Goal: Task Accomplishment & Management: Manage account settings

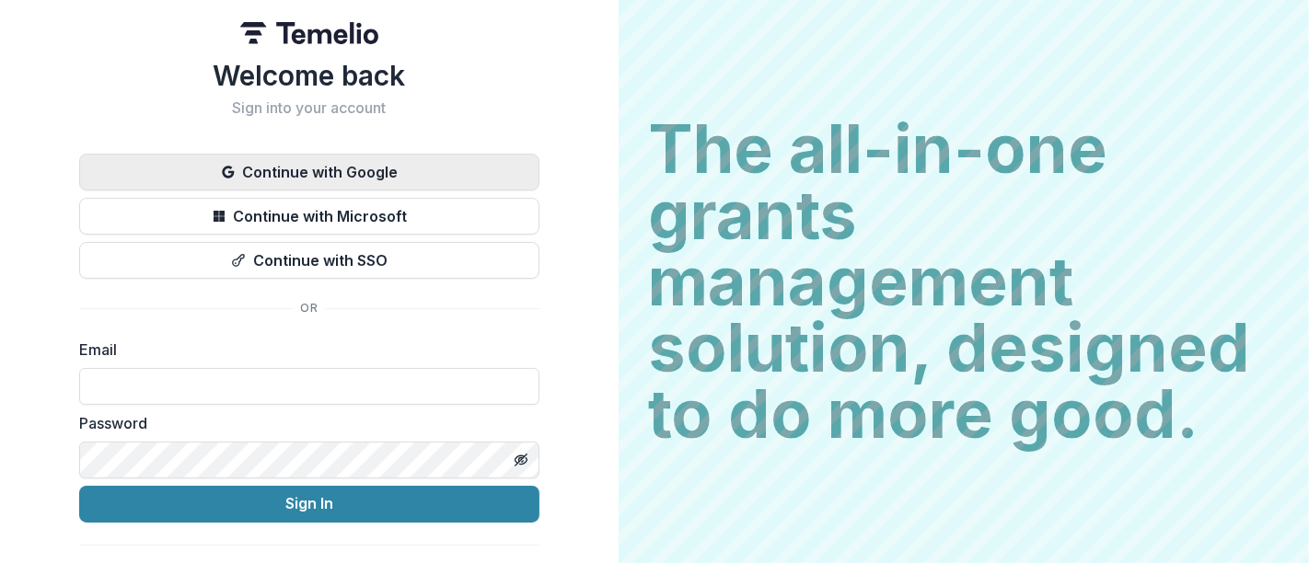
click at [329, 180] on button "Continue with Google" at bounding box center [309, 172] width 460 height 37
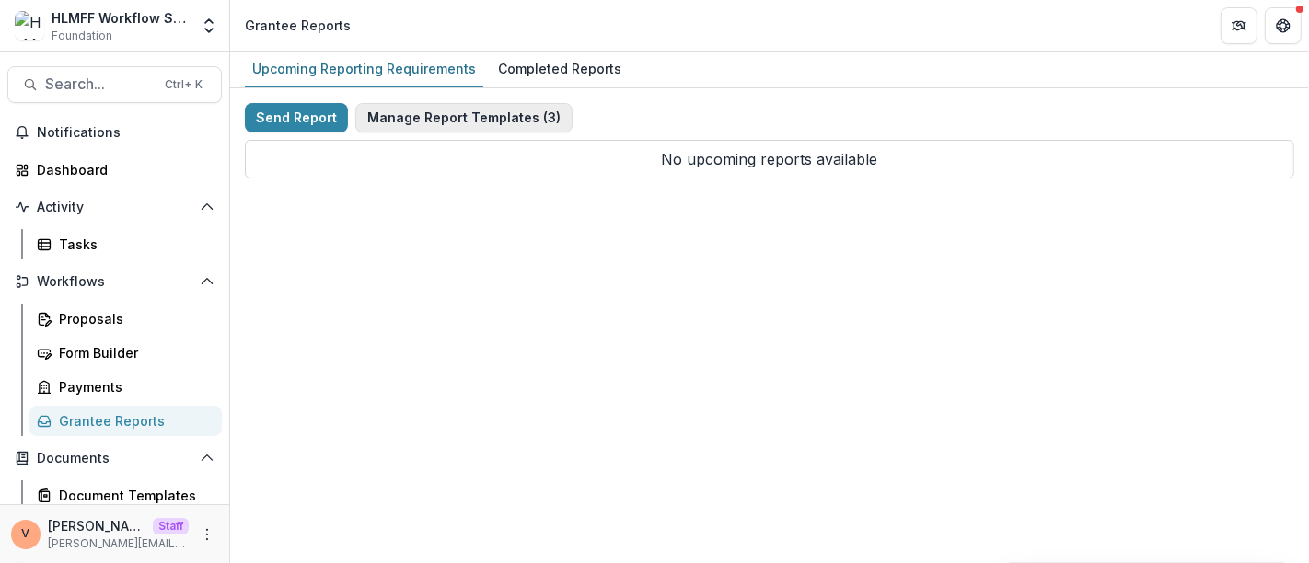
click at [476, 111] on button "Manage Report Templates ( 3 )" at bounding box center [463, 117] width 217 height 29
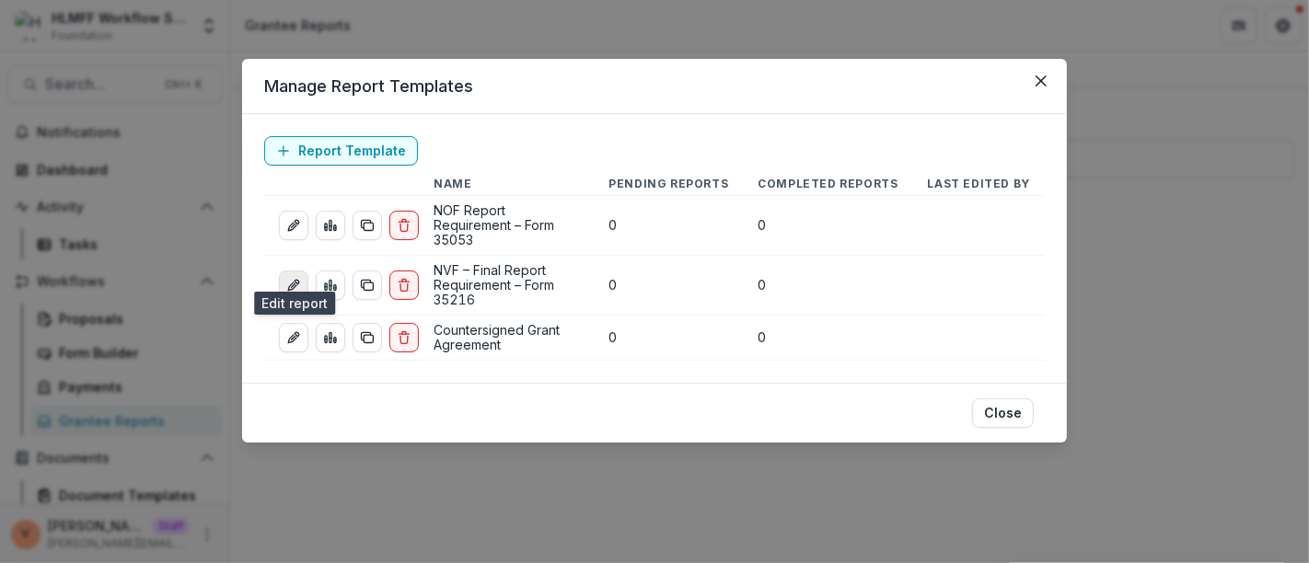
click at [290, 278] on icon "edit-report" at bounding box center [293, 285] width 15 height 15
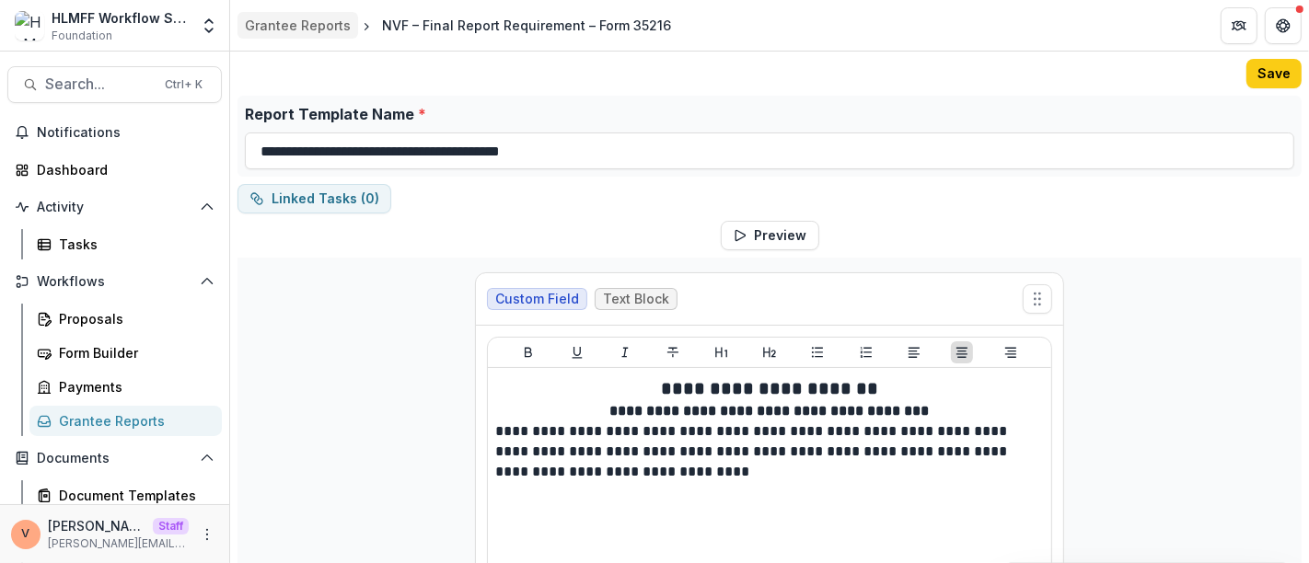
click at [289, 17] on div "Grantee Reports" at bounding box center [298, 25] width 106 height 19
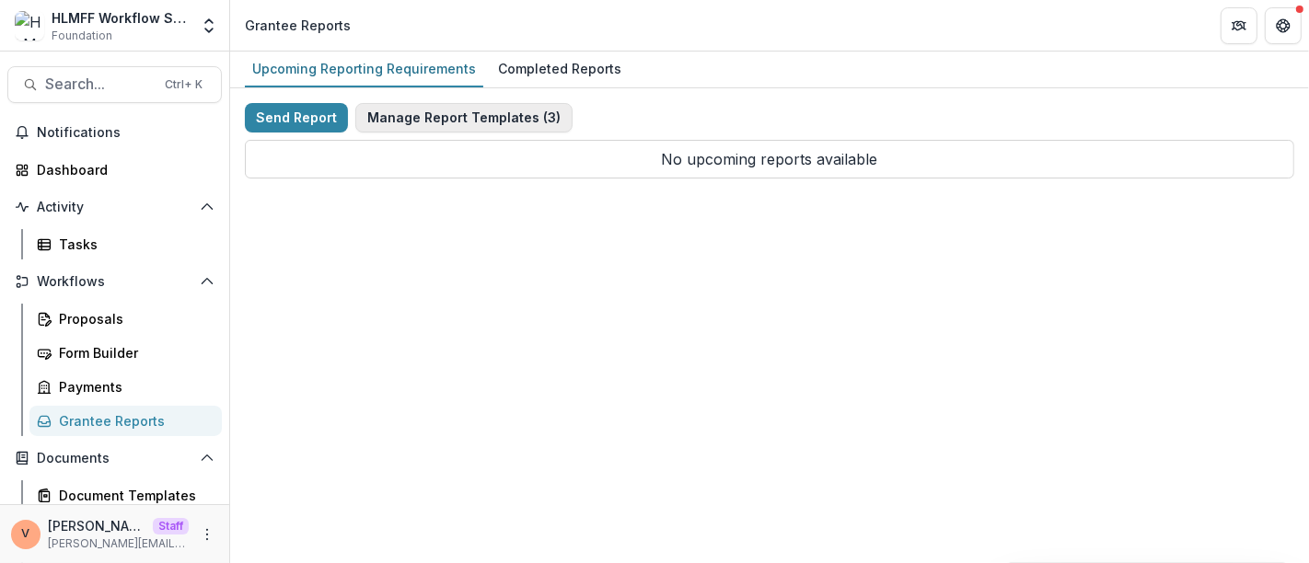
click at [491, 119] on button "Manage Report Templates ( 3 )" at bounding box center [463, 117] width 217 height 29
